Goal: Transaction & Acquisition: Purchase product/service

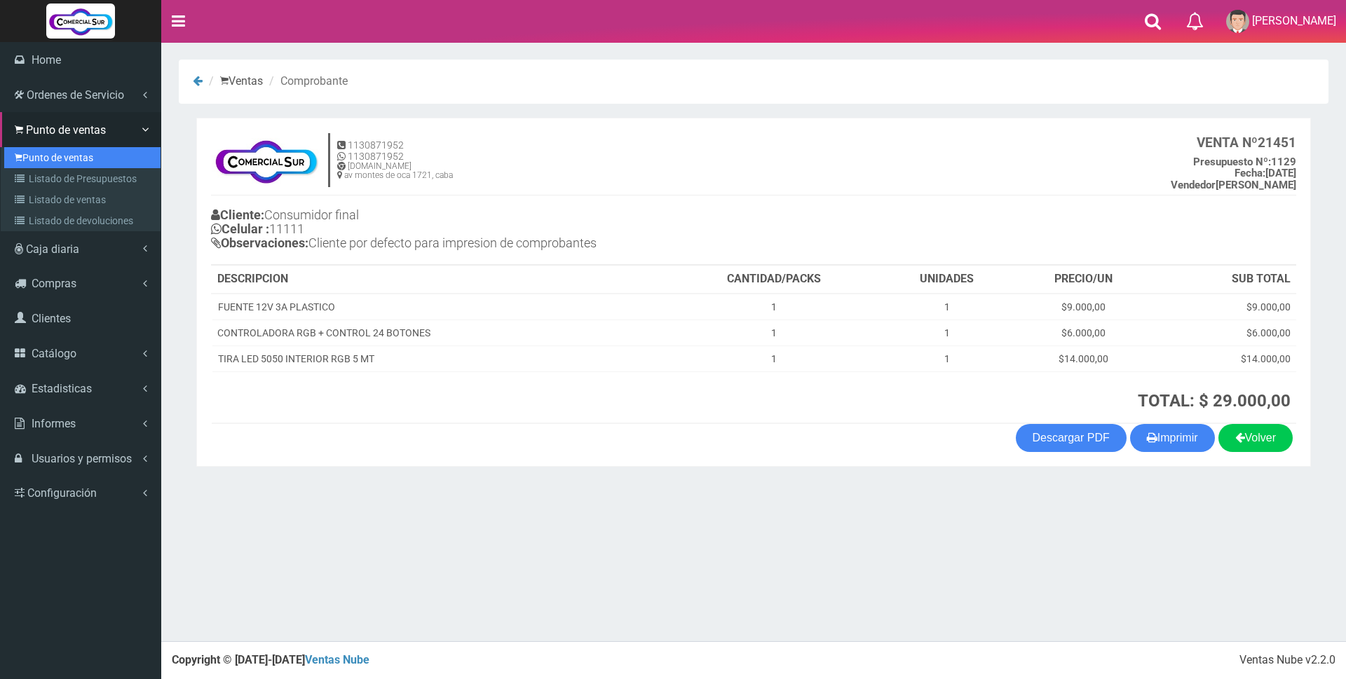
drag, startPoint x: 60, startPoint y: 156, endPoint x: 691, endPoint y: 8, distance: 648.6
click at [60, 156] on link "Punto de ventas" at bounding box center [82, 157] width 156 height 21
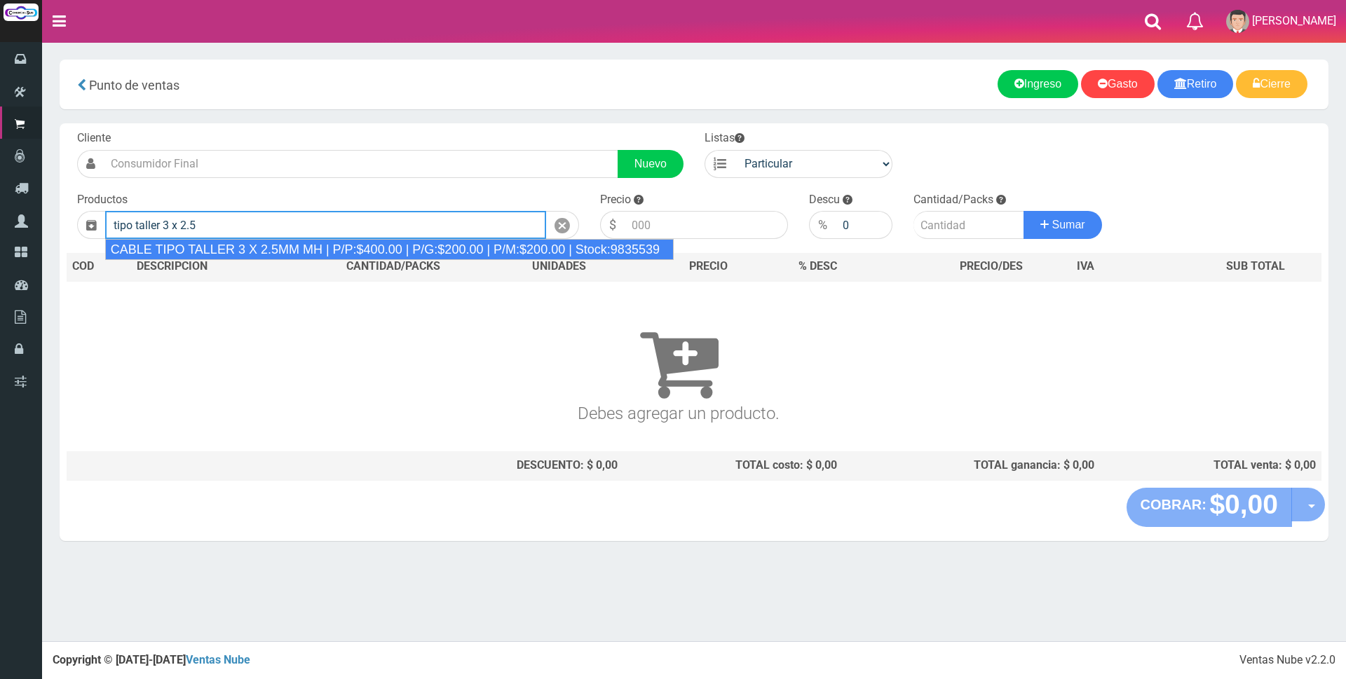
click at [349, 248] on div "CABLE TIPO TALLER 3 X 2.5MM MH | P/P:$400.00 | P/G:$200.00 | P/M:$200.00 | Stoc…" at bounding box center [389, 249] width 568 height 21
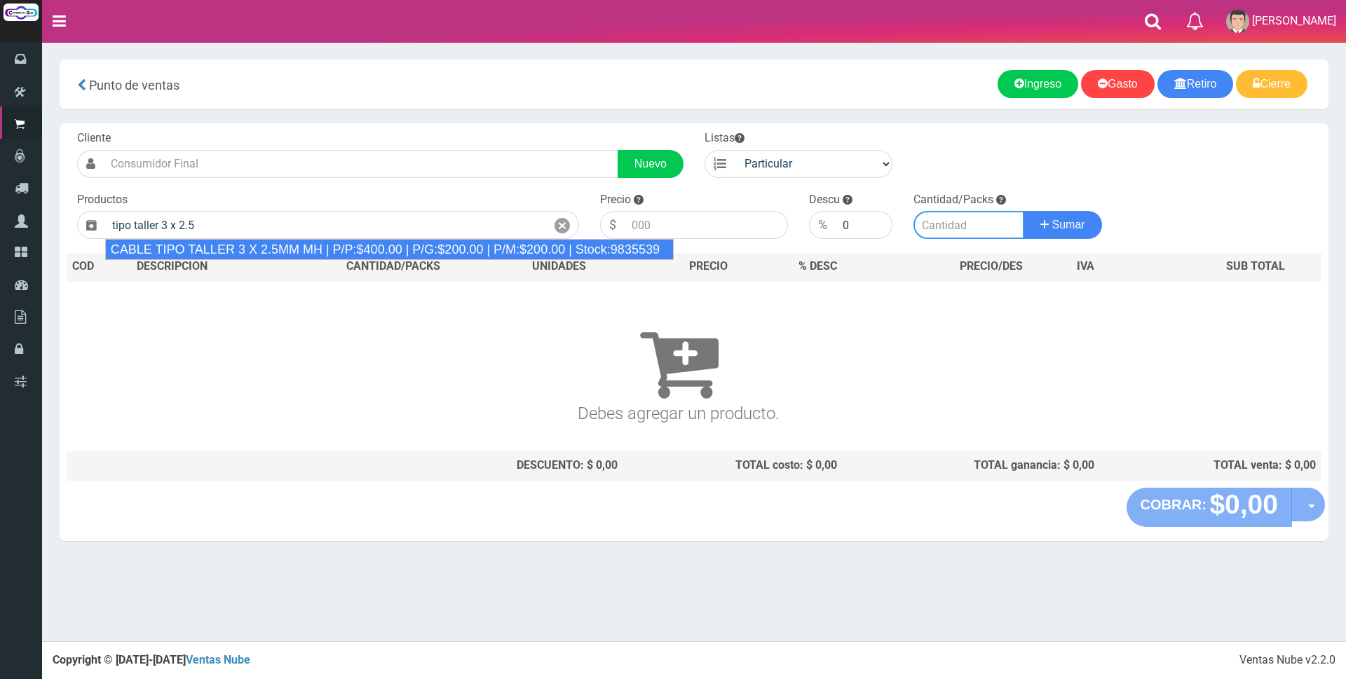
type input "CABLE TIPO TALLER 3 X 2.5MM MH | P/P:$400.00 | P/G:$200.00 | P/M:$200.00 | Stoc…"
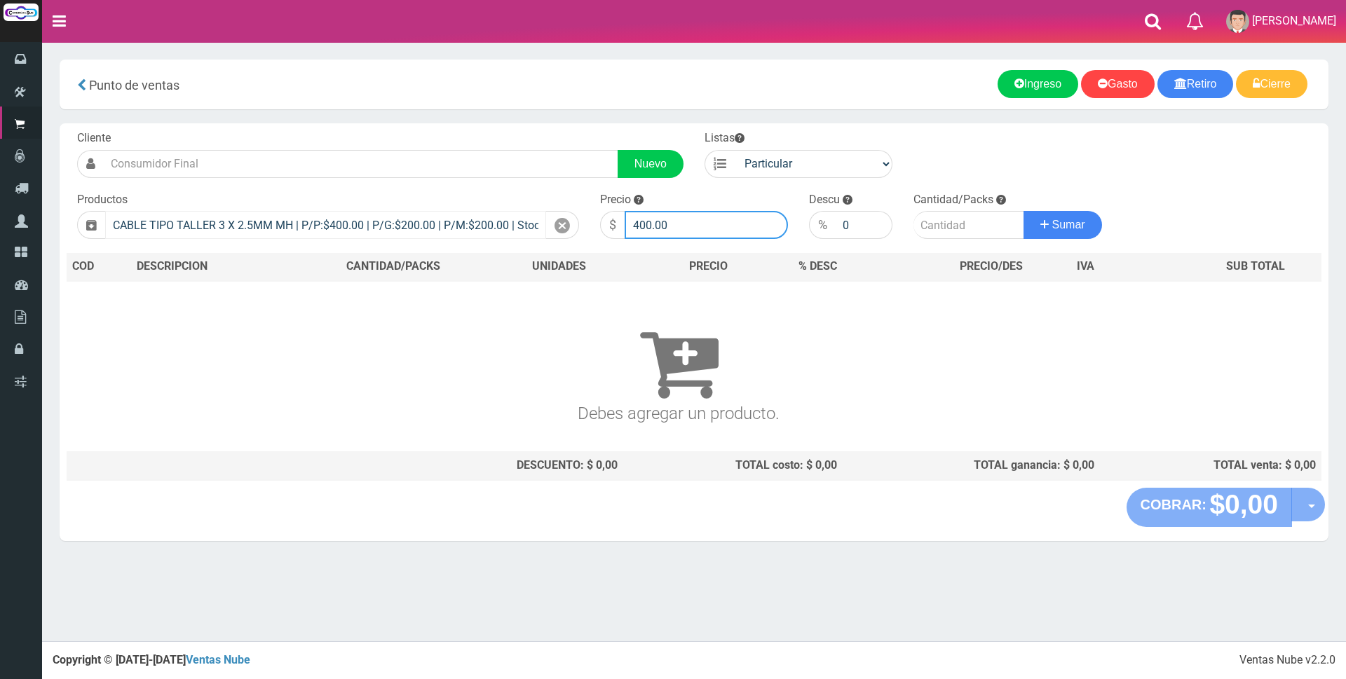
drag, startPoint x: 690, startPoint y: 230, endPoint x: 525, endPoint y: 218, distance: 165.8
click at [531, 130] on form "Cliente Nuevo Listas Particular Gremio Mayoristas" at bounding box center [694, 130] width 1255 height 0
type input "2700"
type input "2"
click at [1023, 211] on button "Sumar" at bounding box center [1062, 225] width 78 height 28
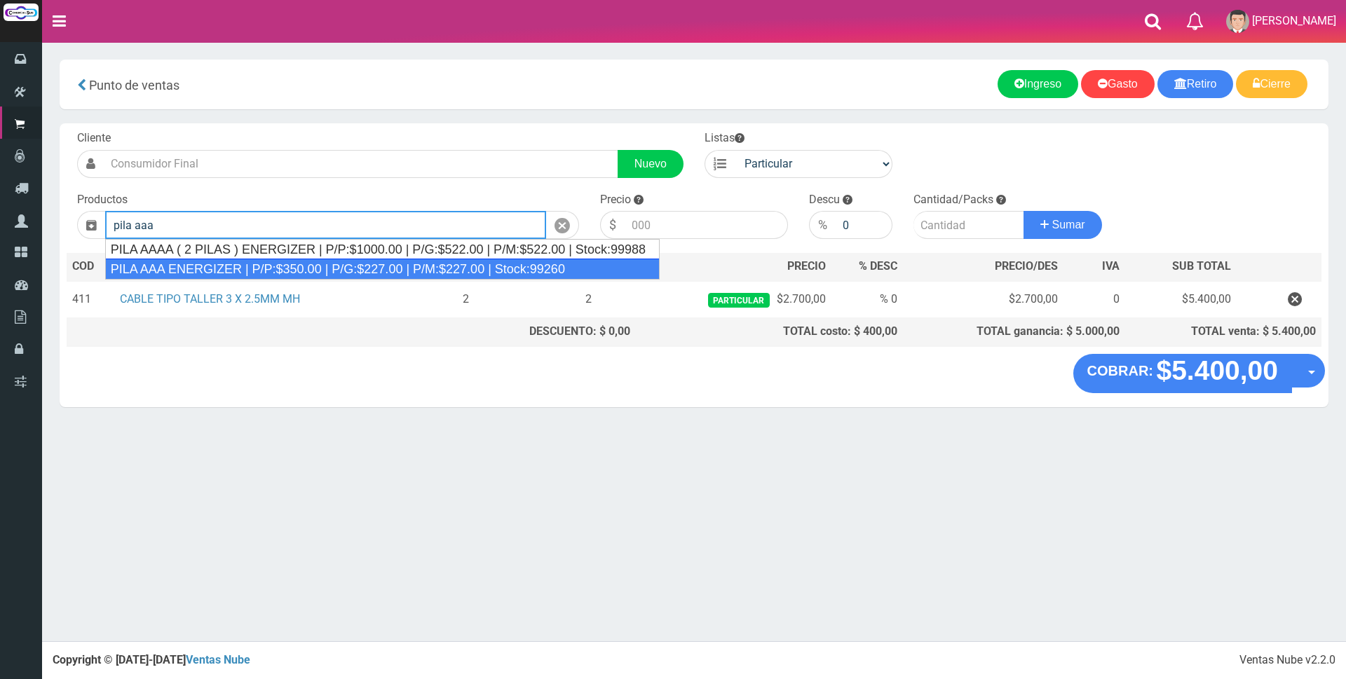
click at [233, 271] on div "PILA AAA ENERGIZER | P/P:$350.00 | P/G:$227.00 | P/M:$227.00 | Stock:99260" at bounding box center [382, 269] width 554 height 21
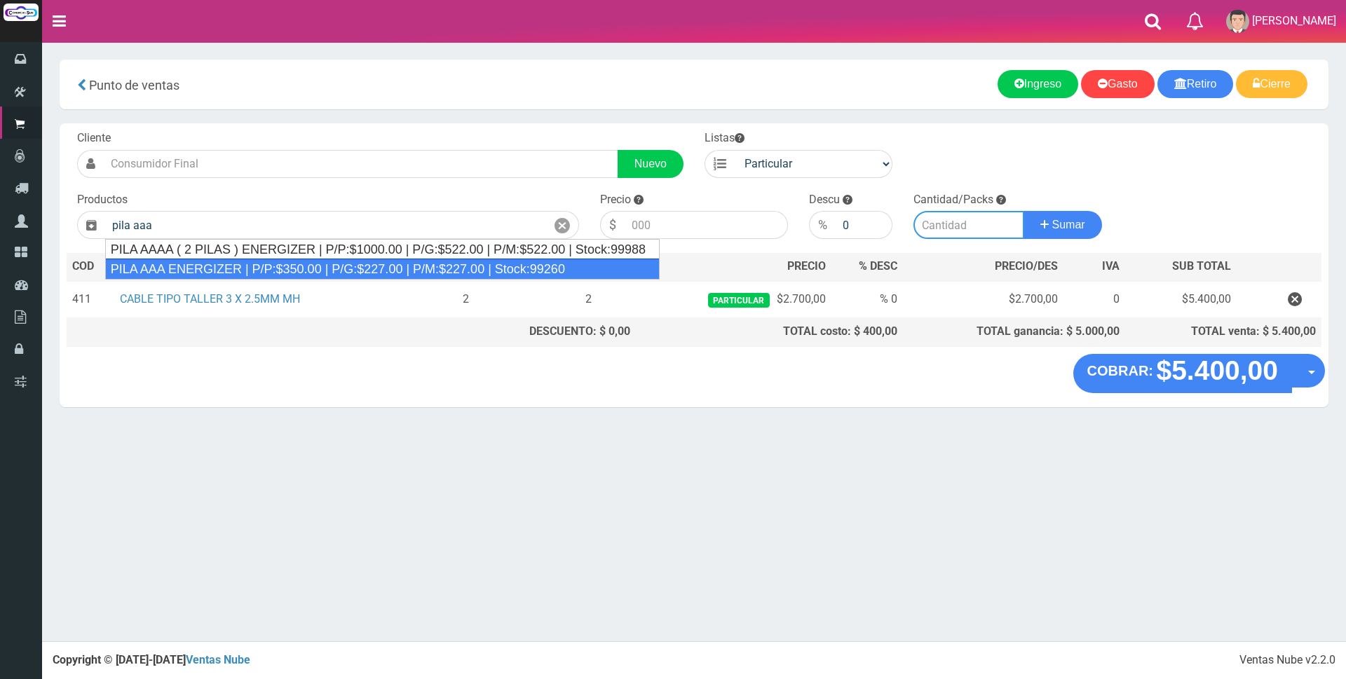
type input "PILA AAA ENERGIZER | P/P:$350.00 | P/G:$227.00 | P/M:$227.00 | Stock:99260"
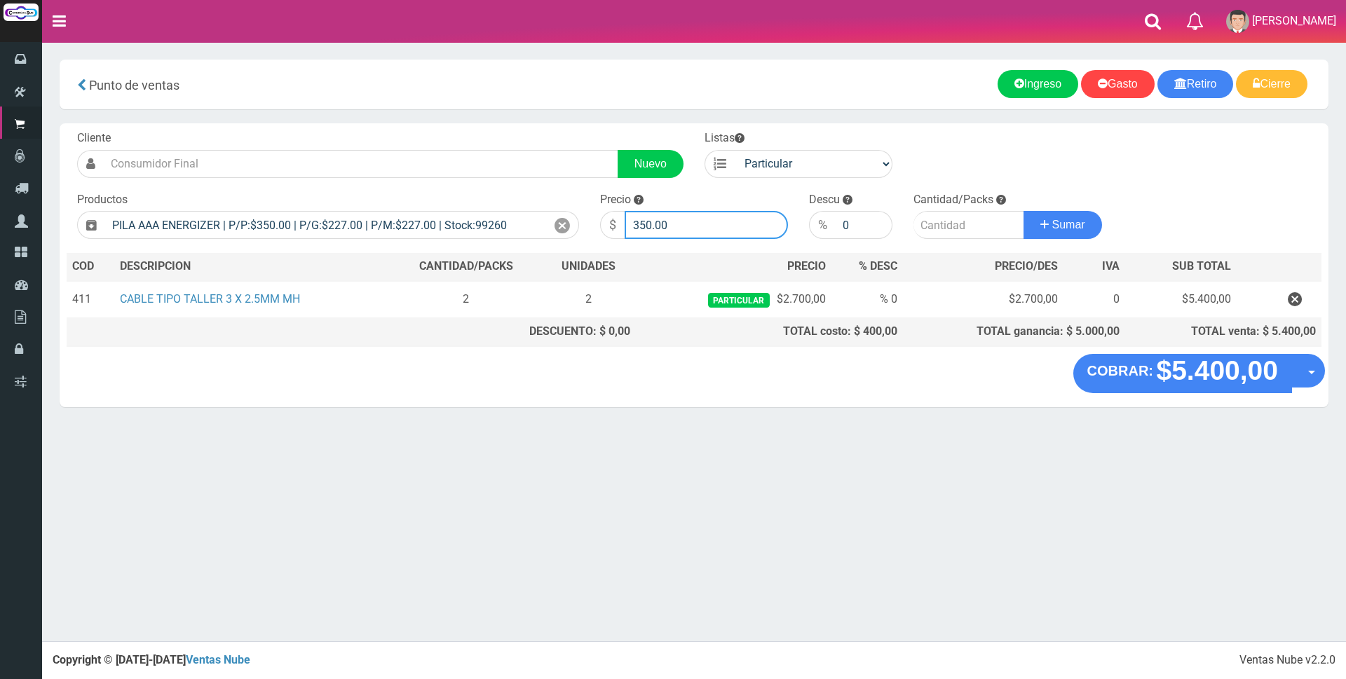
drag, startPoint x: 691, startPoint y: 228, endPoint x: 418, endPoint y: 197, distance: 274.4
click at [418, 130] on form "Cliente Nuevo Listas Particular Gremio Mayoristas" at bounding box center [694, 130] width 1255 height 0
type input "1500"
type input "2"
click at [1023, 211] on button "Sumar" at bounding box center [1062, 225] width 78 height 28
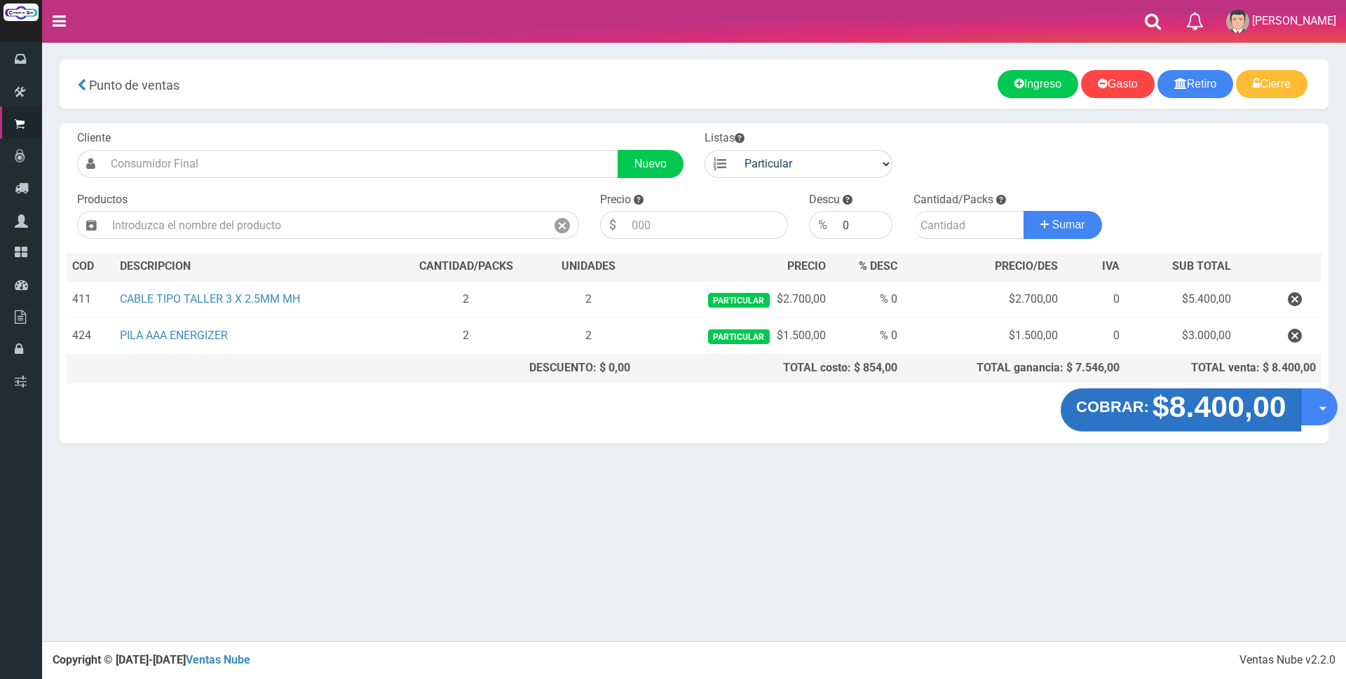
click at [1191, 400] on strong "$8.400,00" at bounding box center [1219, 406] width 134 height 33
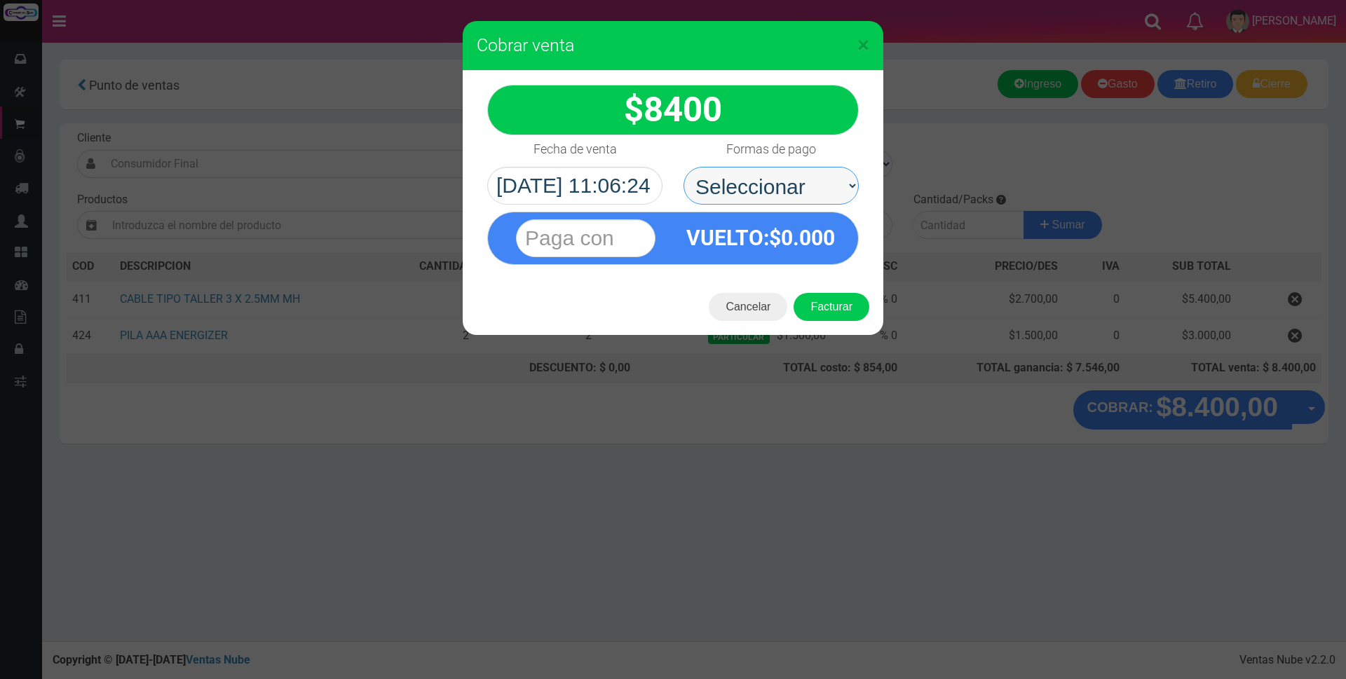
click at [822, 196] on select "Seleccionar Efectivo Tarjeta de Crédito Depósito Débito" at bounding box center [770, 186] width 175 height 38
select select "Tarjeta de Crédito"
click at [683, 167] on select "Seleccionar Efectivo Tarjeta de Crédito Depósito Débito" at bounding box center [770, 186] width 175 height 38
click at [572, 235] on input "text" at bounding box center [585, 238] width 139 height 38
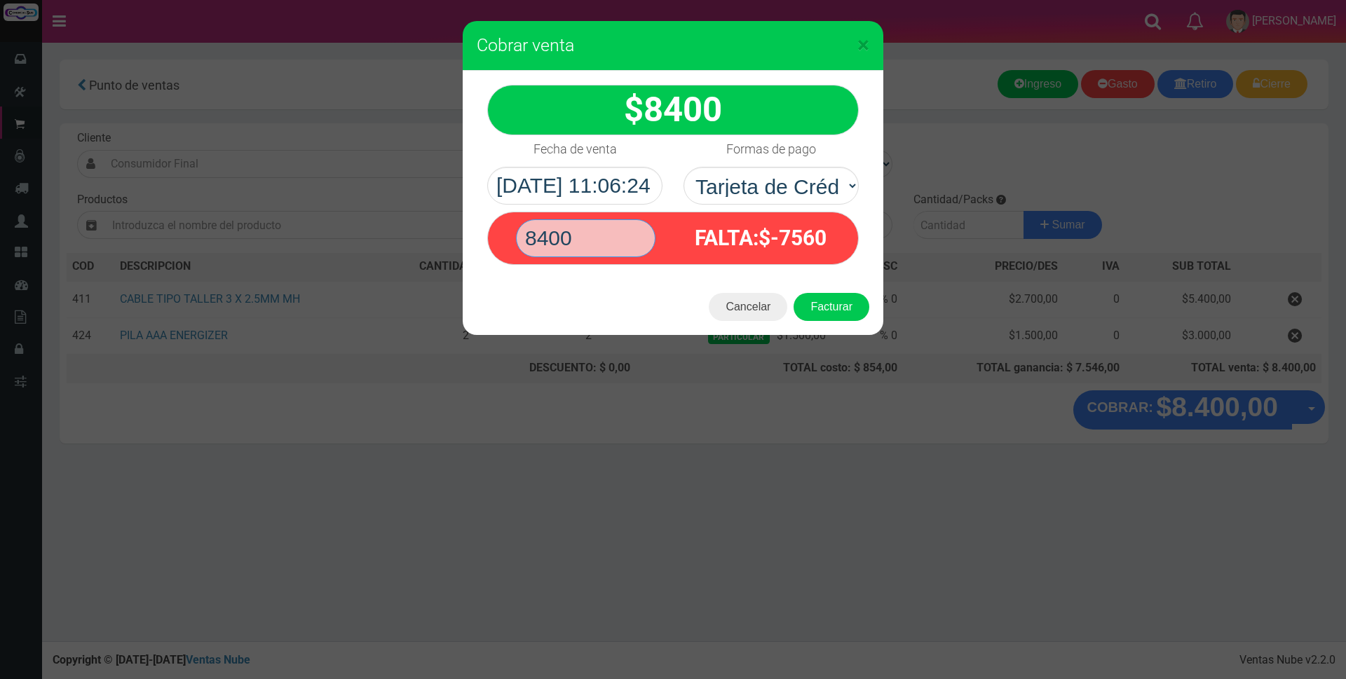
type input "8400"
click at [793, 293] on button "Facturar" at bounding box center [831, 307] width 76 height 28
